Goal: Task Accomplishment & Management: Complete application form

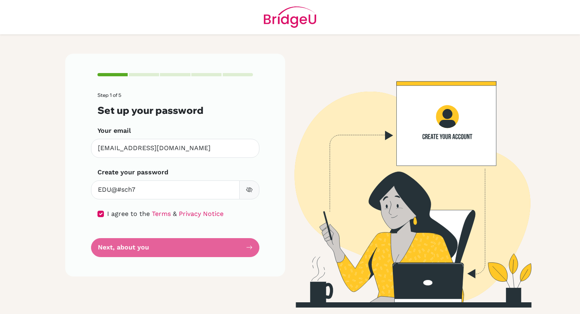
click at [223, 241] on form "Step 1 of 5 Set up your password Your email diab190416@diabstudents.com Invalid…" at bounding box center [176, 174] width 156 height 164
click at [197, 180] on div "Create your password Make sure it's at least 6 characters" at bounding box center [176, 183] width 156 height 32
click at [102, 215] on input "checkbox" at bounding box center [101, 213] width 6 height 6
checkbox input "true"
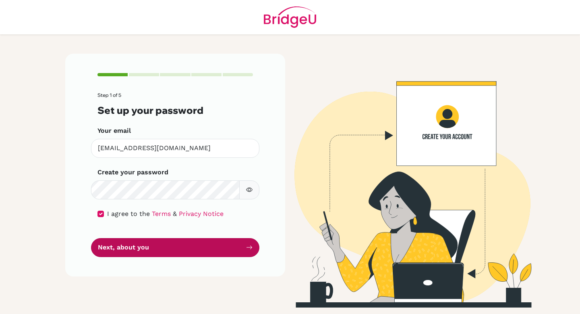
click at [148, 245] on button "Next, about you" at bounding box center [175, 247] width 168 height 19
